Goal: Information Seeking & Learning: Compare options

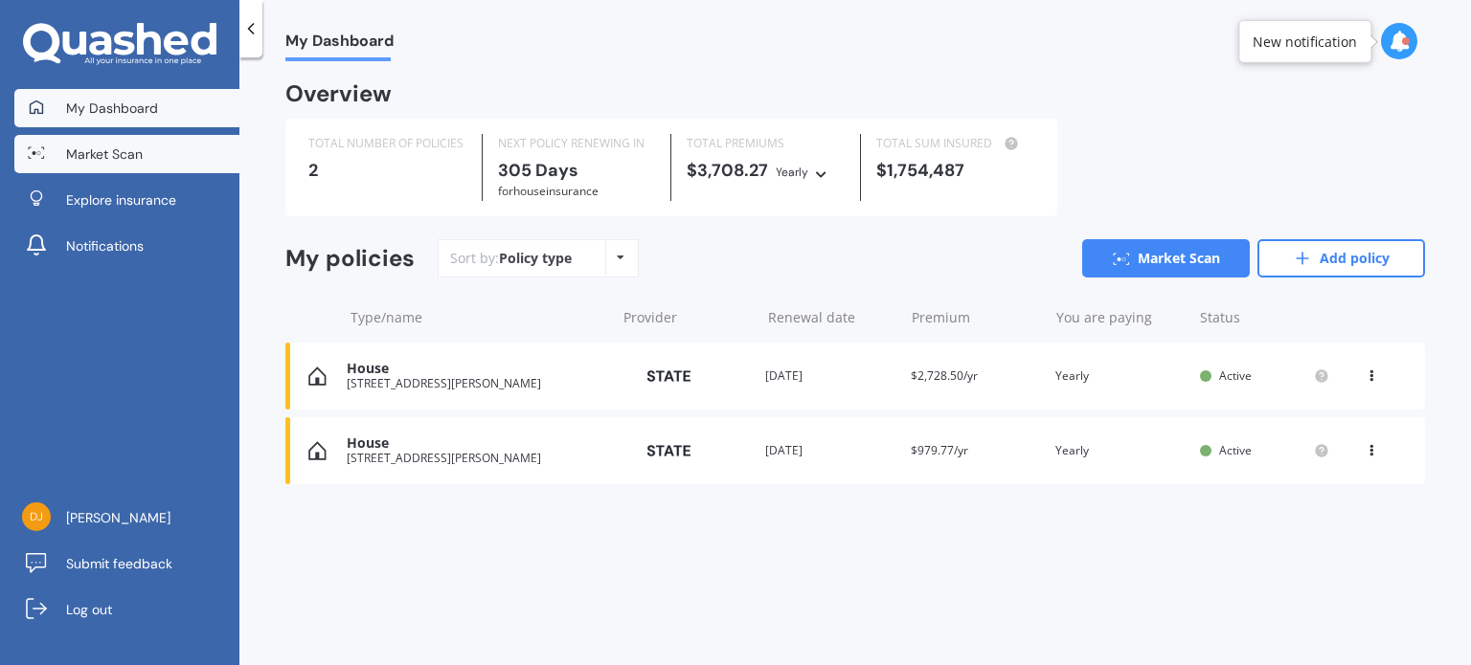
click at [129, 152] on span "Market Scan" at bounding box center [104, 154] width 77 height 19
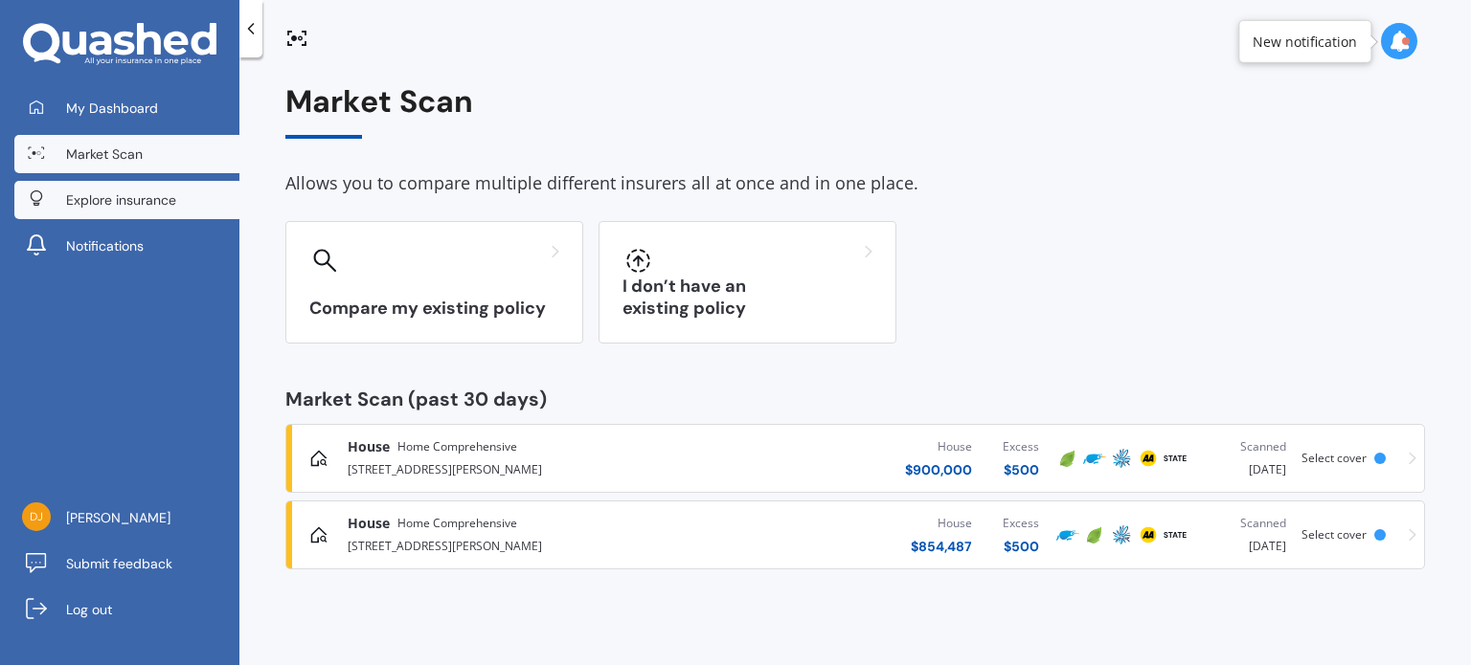
click at [151, 203] on span "Explore insurance" at bounding box center [121, 200] width 110 height 19
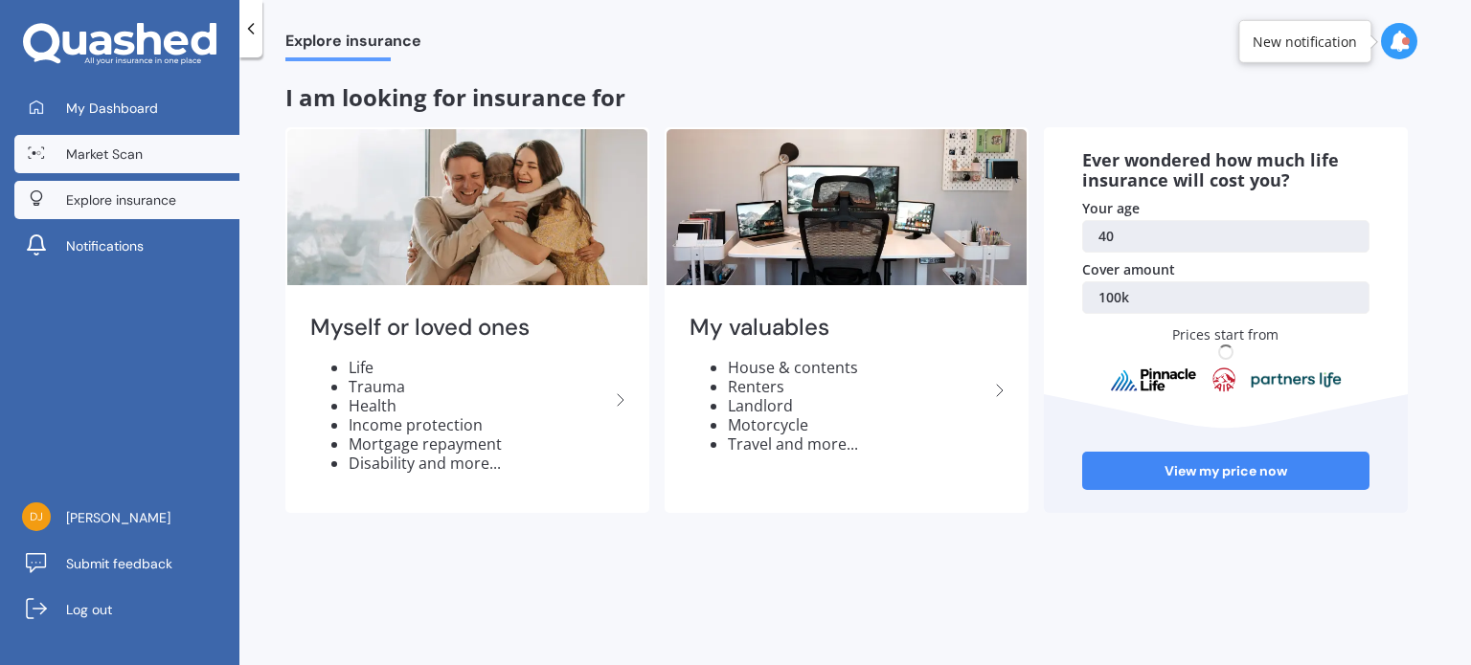
click at [129, 163] on span "Market Scan" at bounding box center [104, 154] width 77 height 19
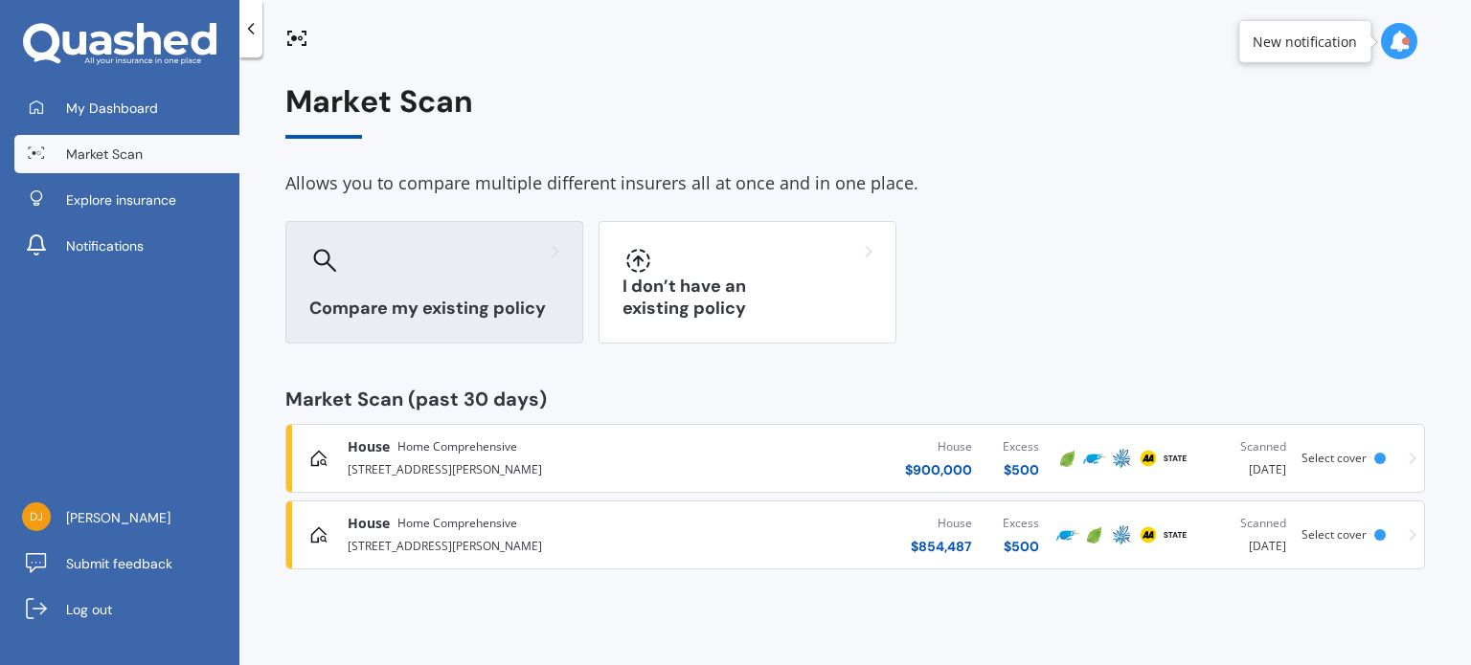
click at [456, 288] on div "Compare my existing policy" at bounding box center [434, 282] width 298 height 123
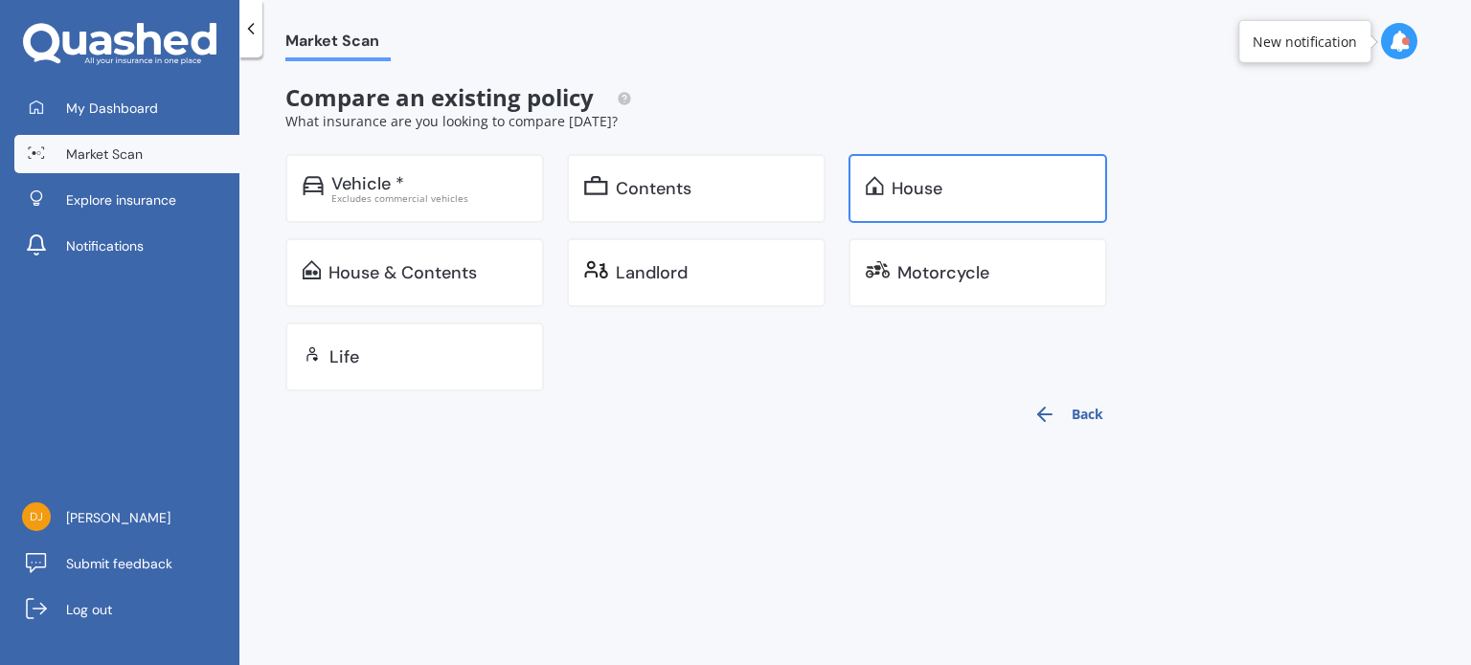
click at [967, 185] on div "House" at bounding box center [990, 188] width 198 height 19
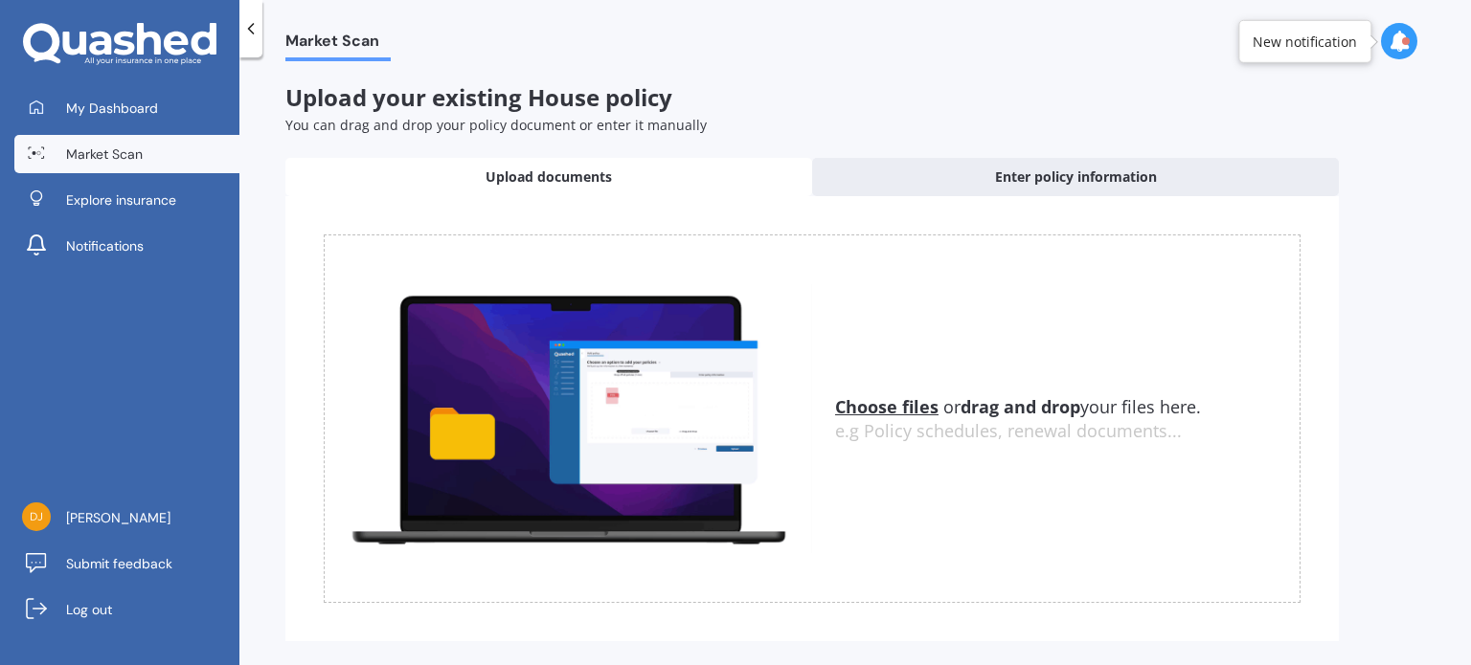
click at [111, 154] on span "Market Scan" at bounding box center [104, 154] width 77 height 19
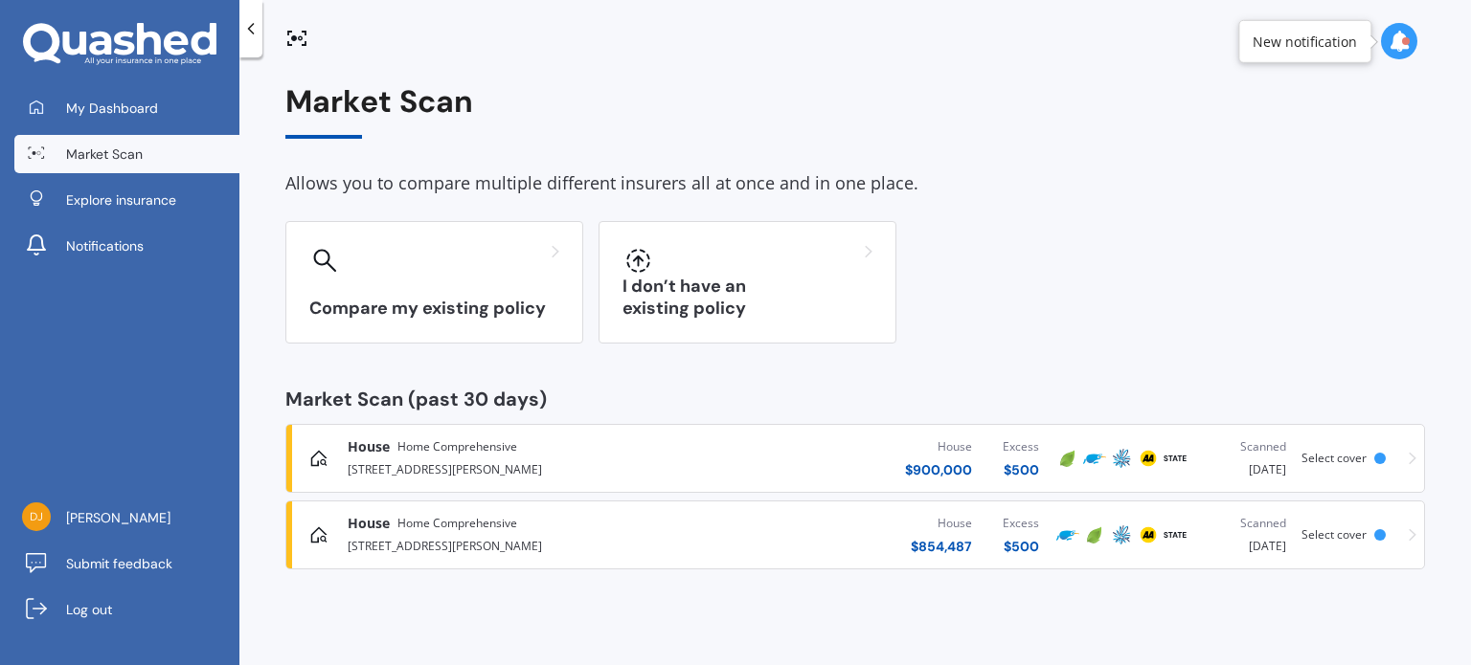
click at [425, 454] on span "Home Comprehensive" at bounding box center [457, 447] width 120 height 19
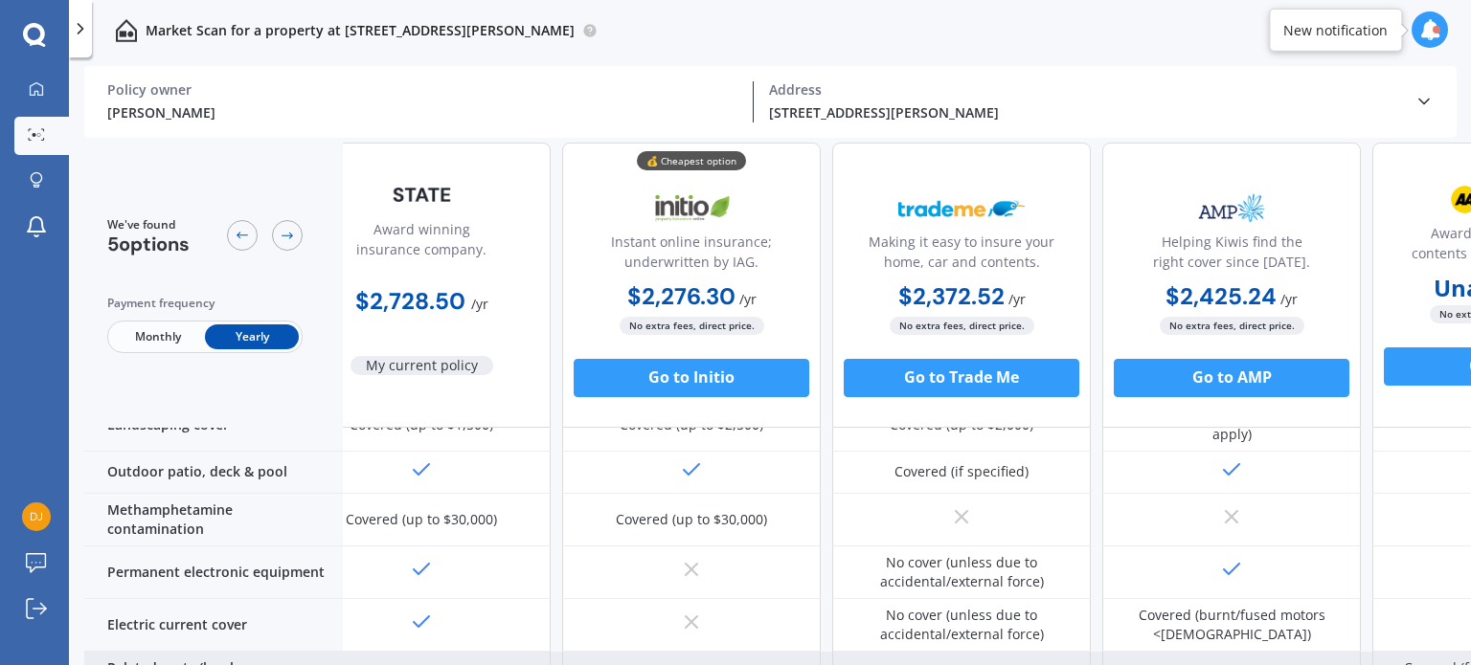
scroll to position [567, 219]
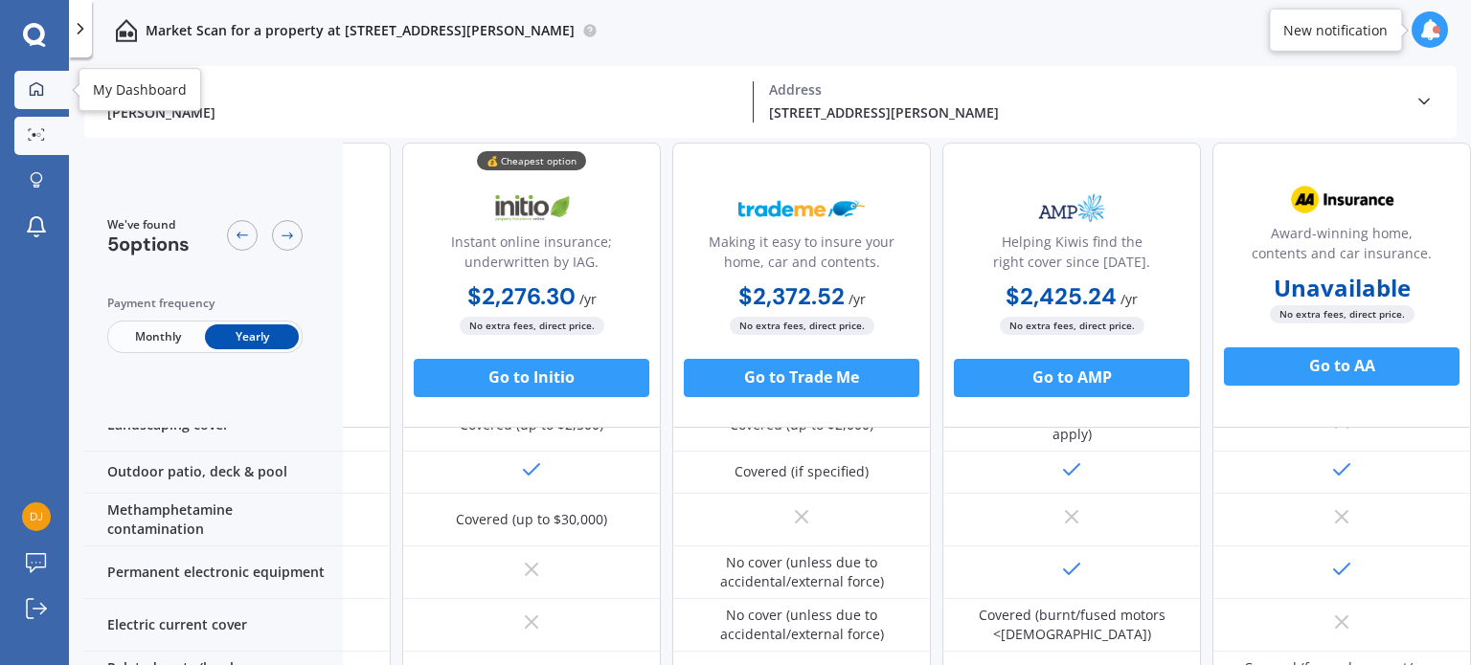
click at [31, 88] on icon at bounding box center [36, 87] width 13 height 13
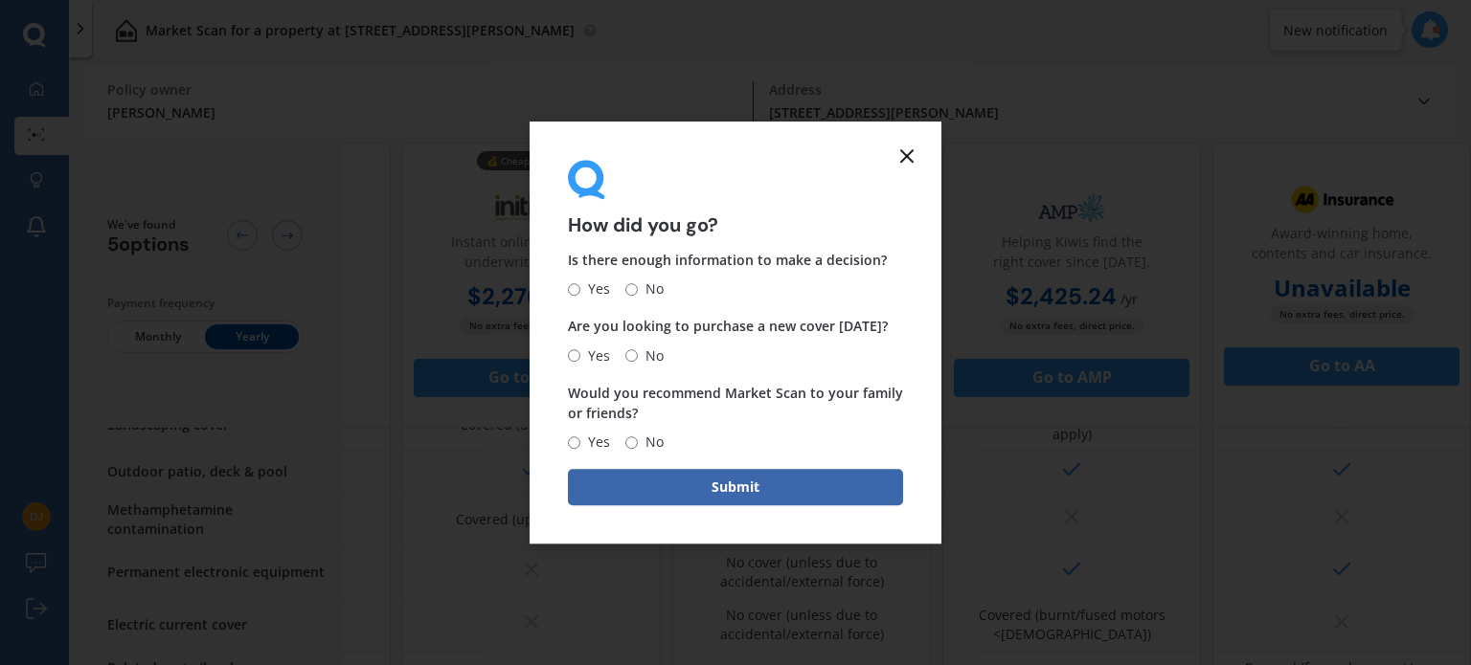
click at [903, 150] on line at bounding box center [906, 155] width 11 height 11
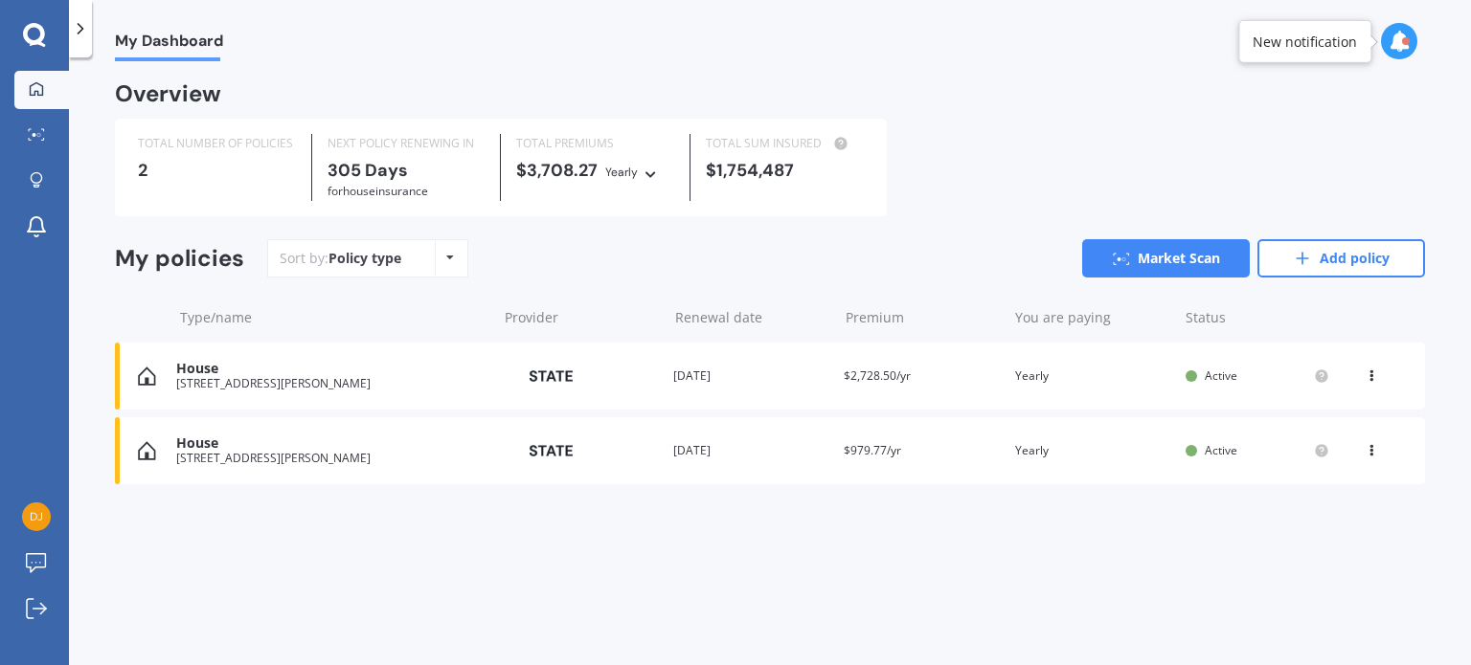
click at [278, 377] on div "House" at bounding box center [331, 369] width 311 height 16
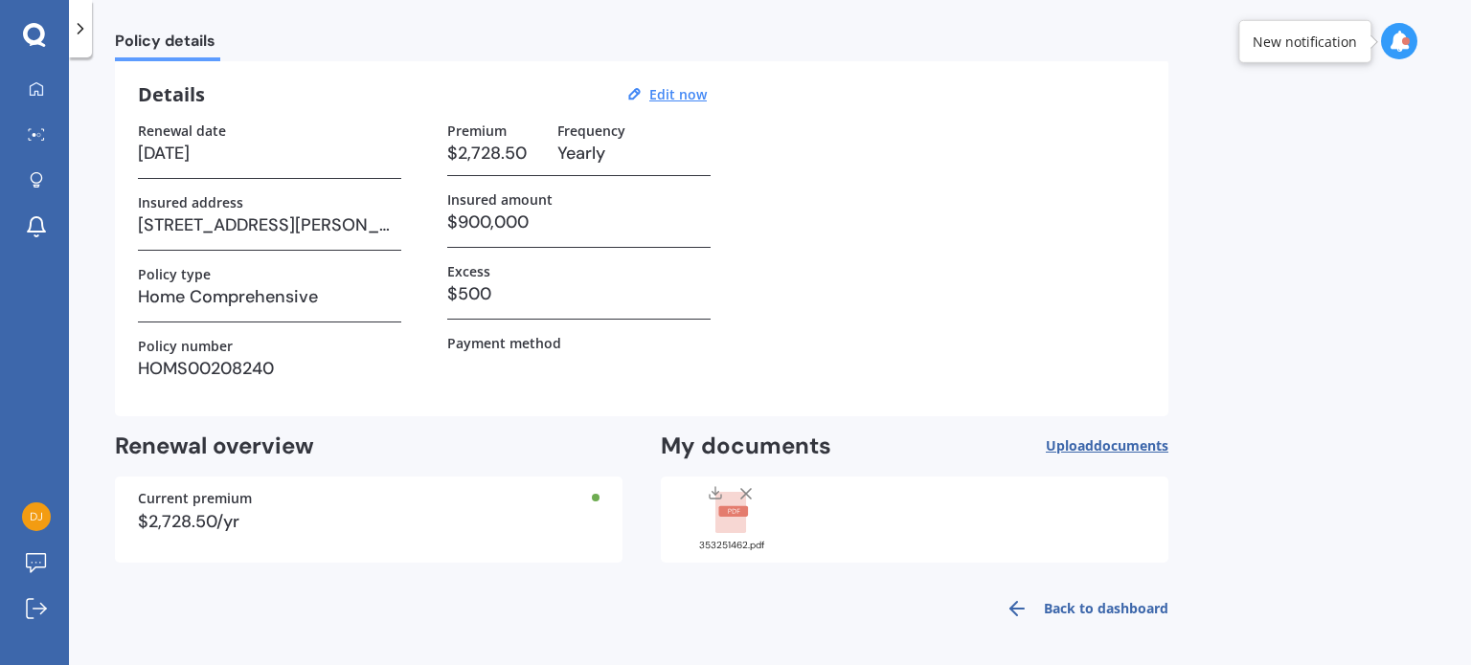
scroll to position [69, 0]
click at [724, 521] on rect at bounding box center [730, 513] width 31 height 42
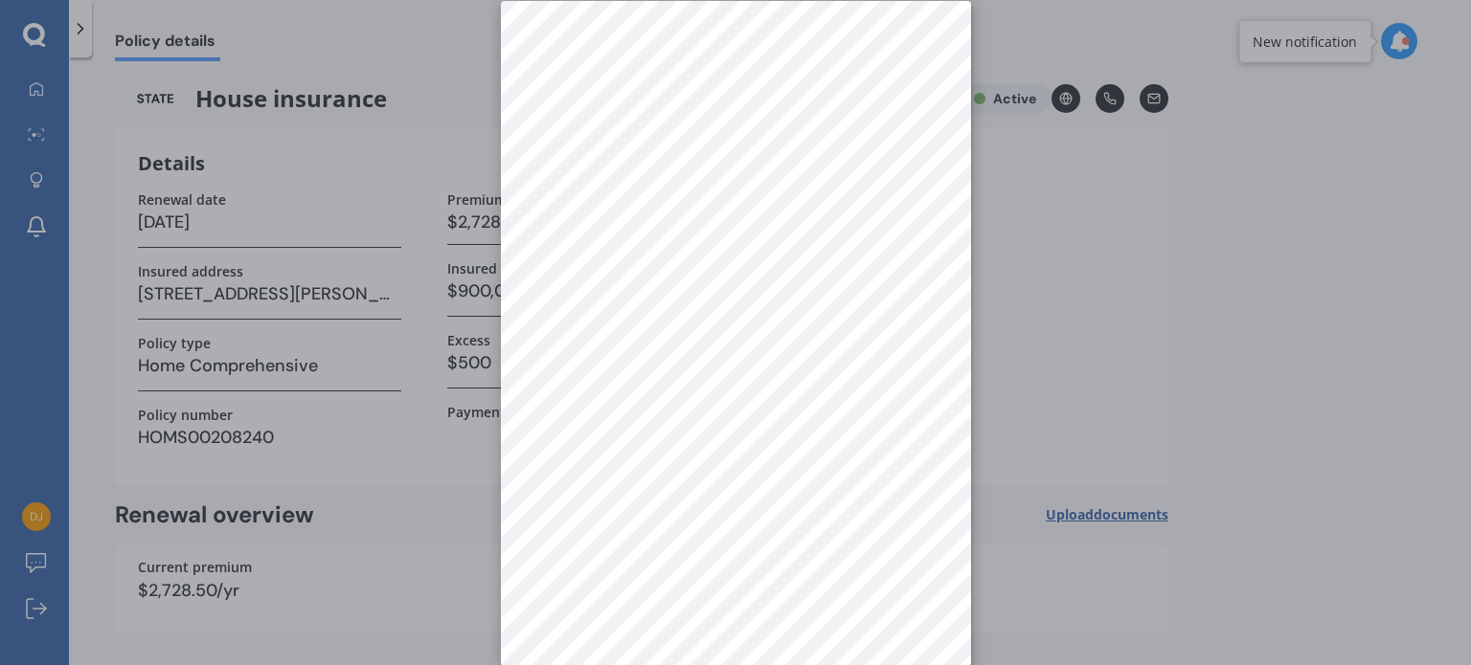
scroll to position [27, 0]
click at [394, 508] on div at bounding box center [735, 332] width 1471 height 665
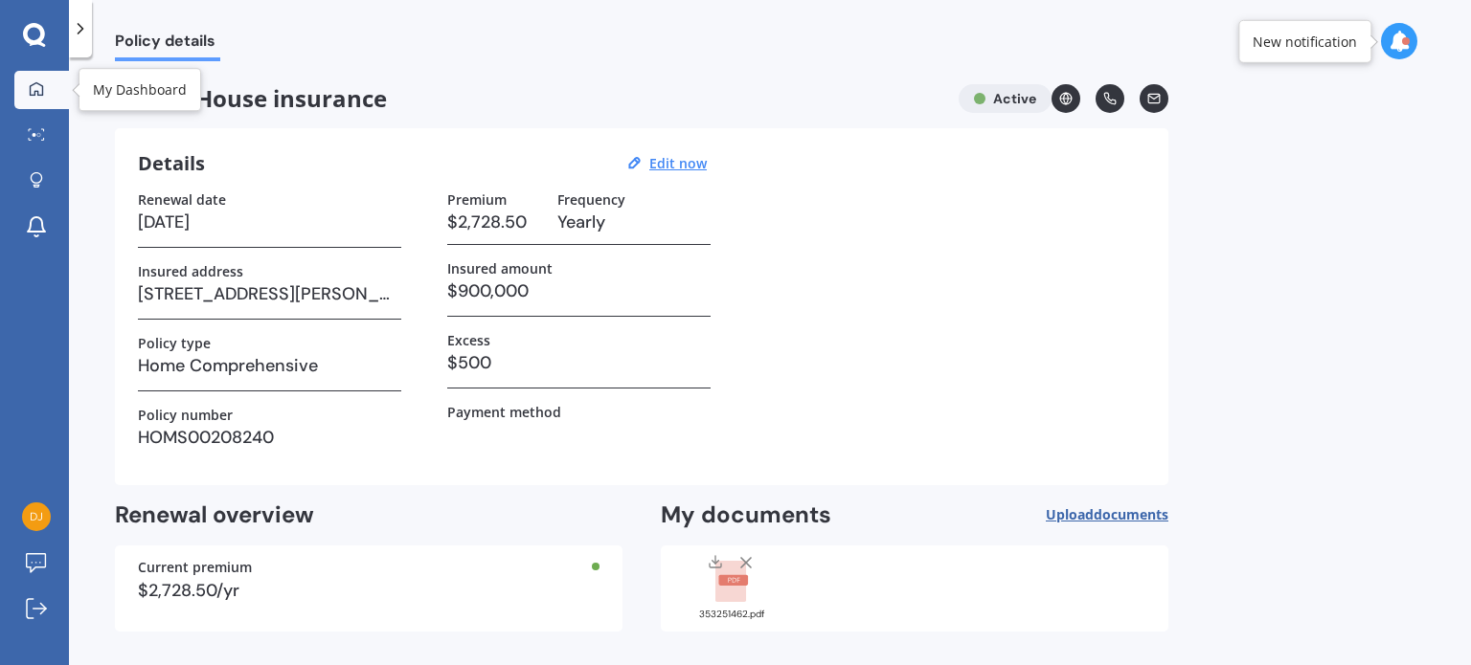
click at [36, 93] on icon at bounding box center [36, 88] width 15 height 15
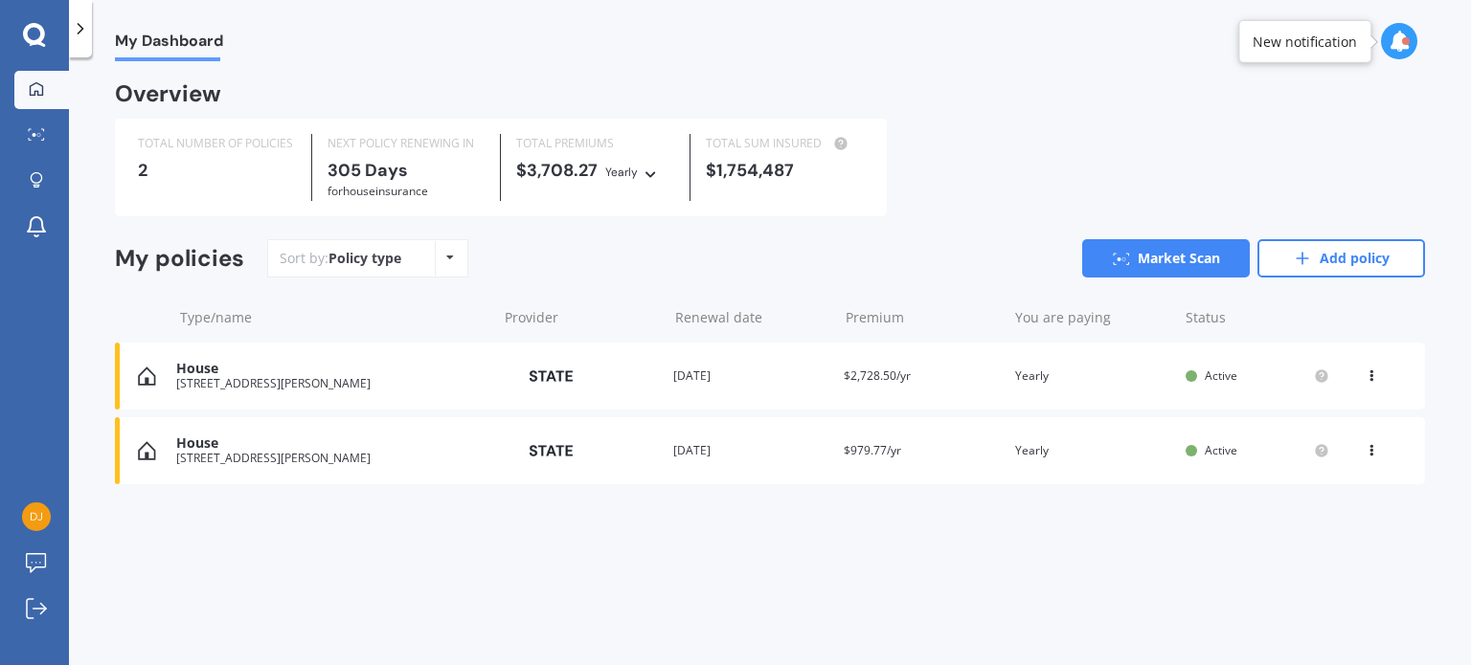
click at [282, 450] on div "House" at bounding box center [331, 444] width 311 height 16
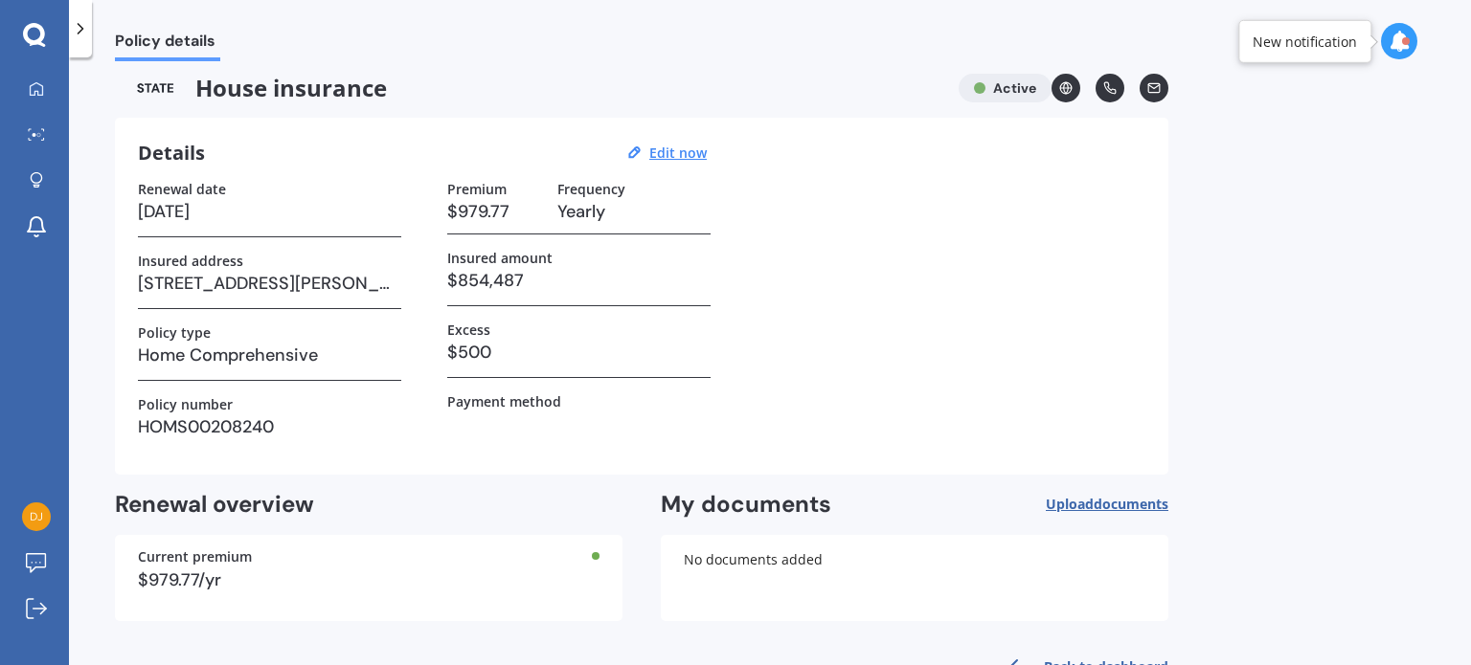
scroll to position [0, 0]
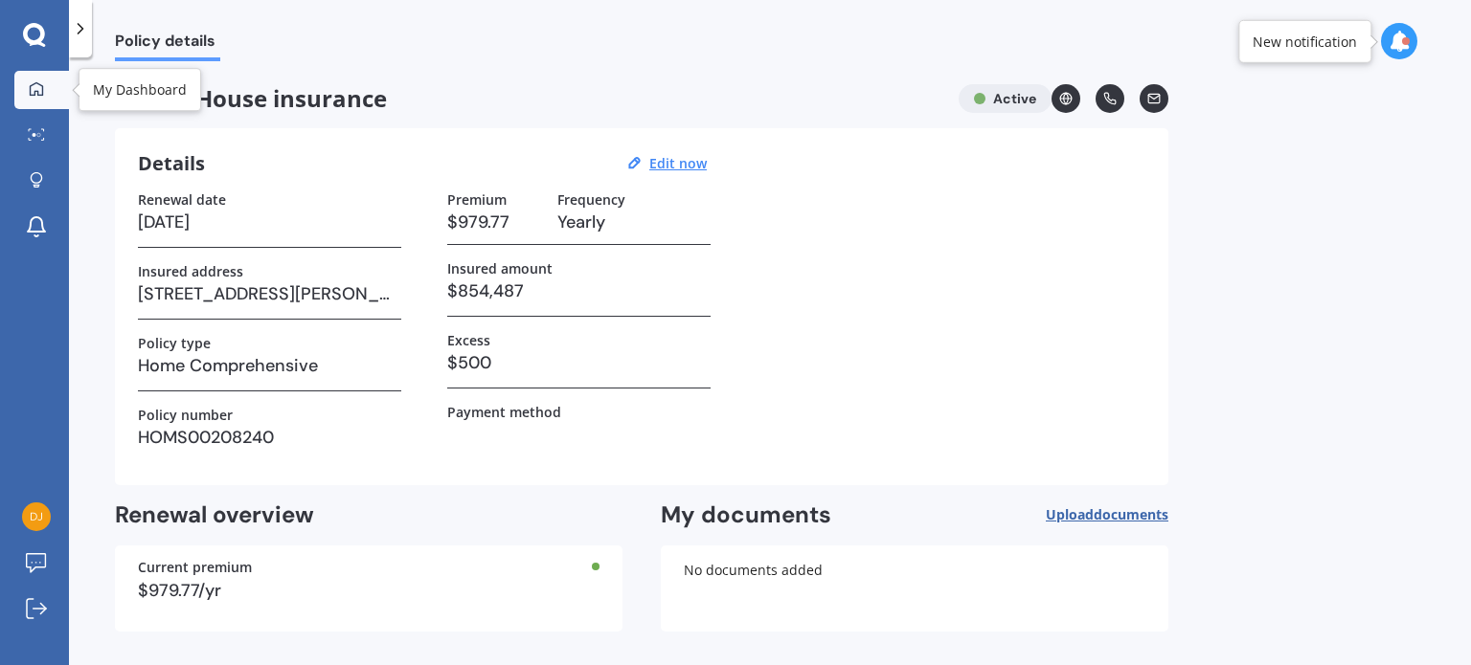
click at [27, 84] on div at bounding box center [36, 89] width 29 height 17
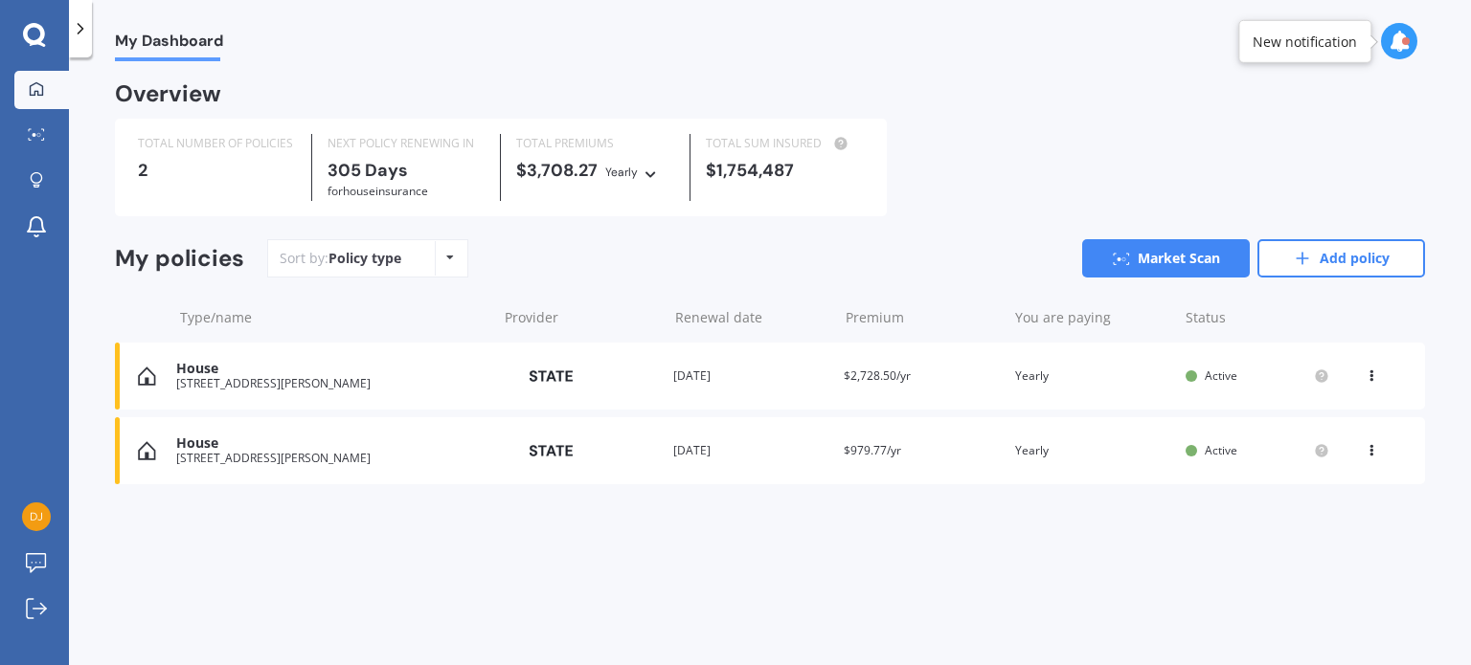
click at [447, 263] on icon at bounding box center [450, 257] width 8 height 11
